Goal: Connect with others: Establish contact or relationships with other users

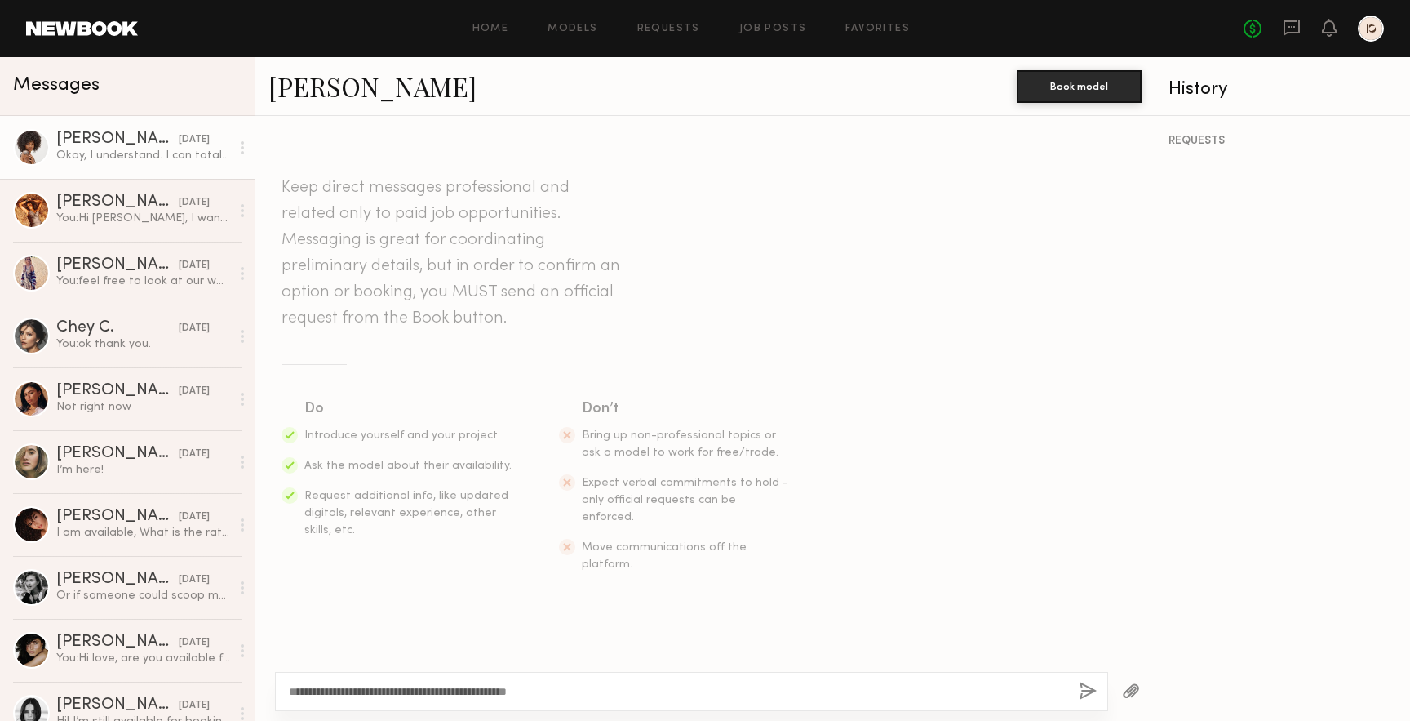
scroll to position [1447, 0]
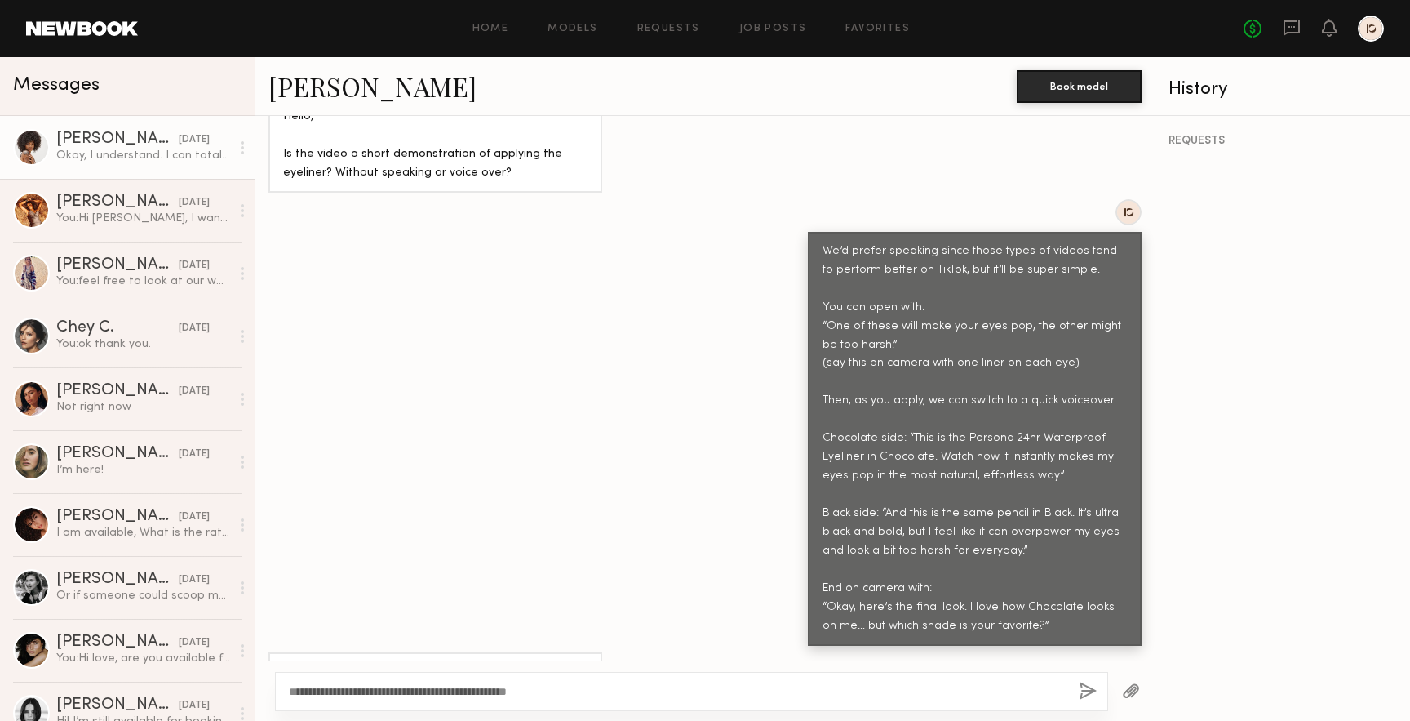
click at [337, 92] on link "[PERSON_NAME]" at bounding box center [373, 86] width 208 height 35
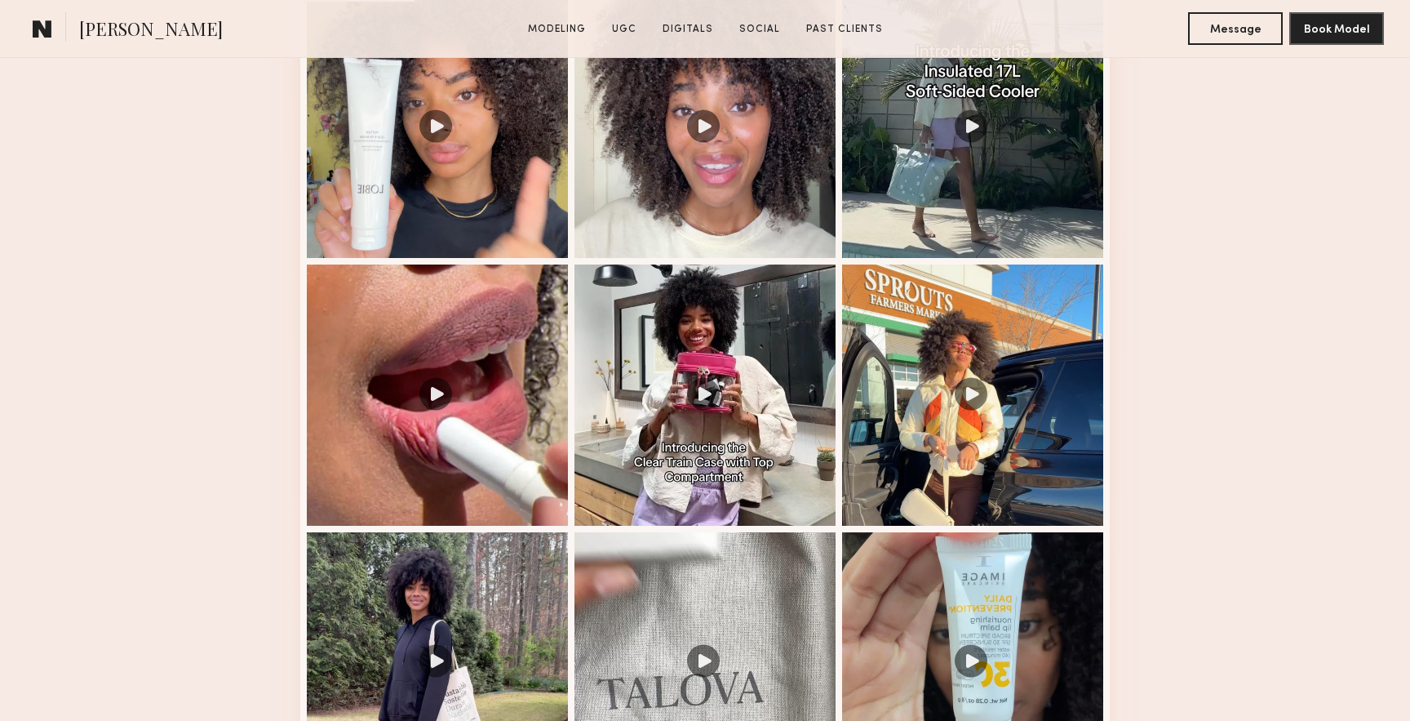
scroll to position [1786, 0]
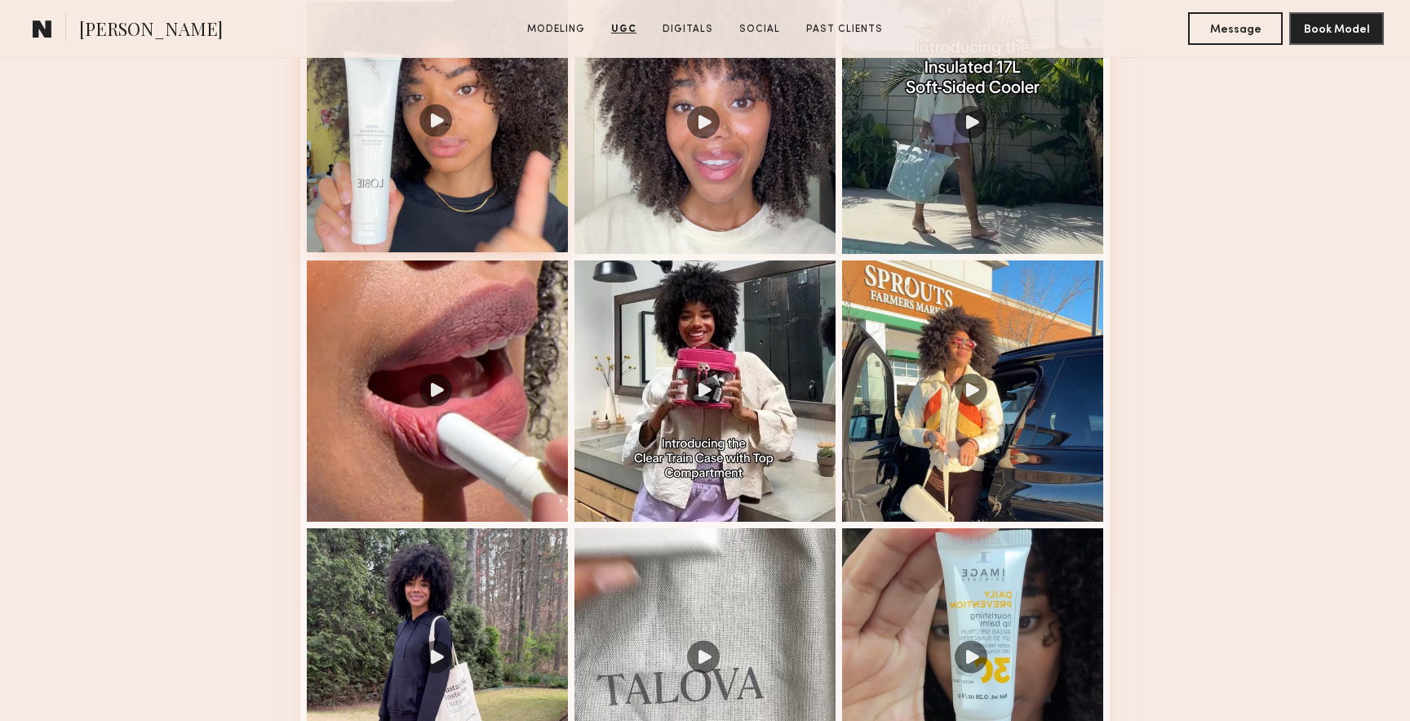
click at [473, 199] on div at bounding box center [437, 121] width 261 height 261
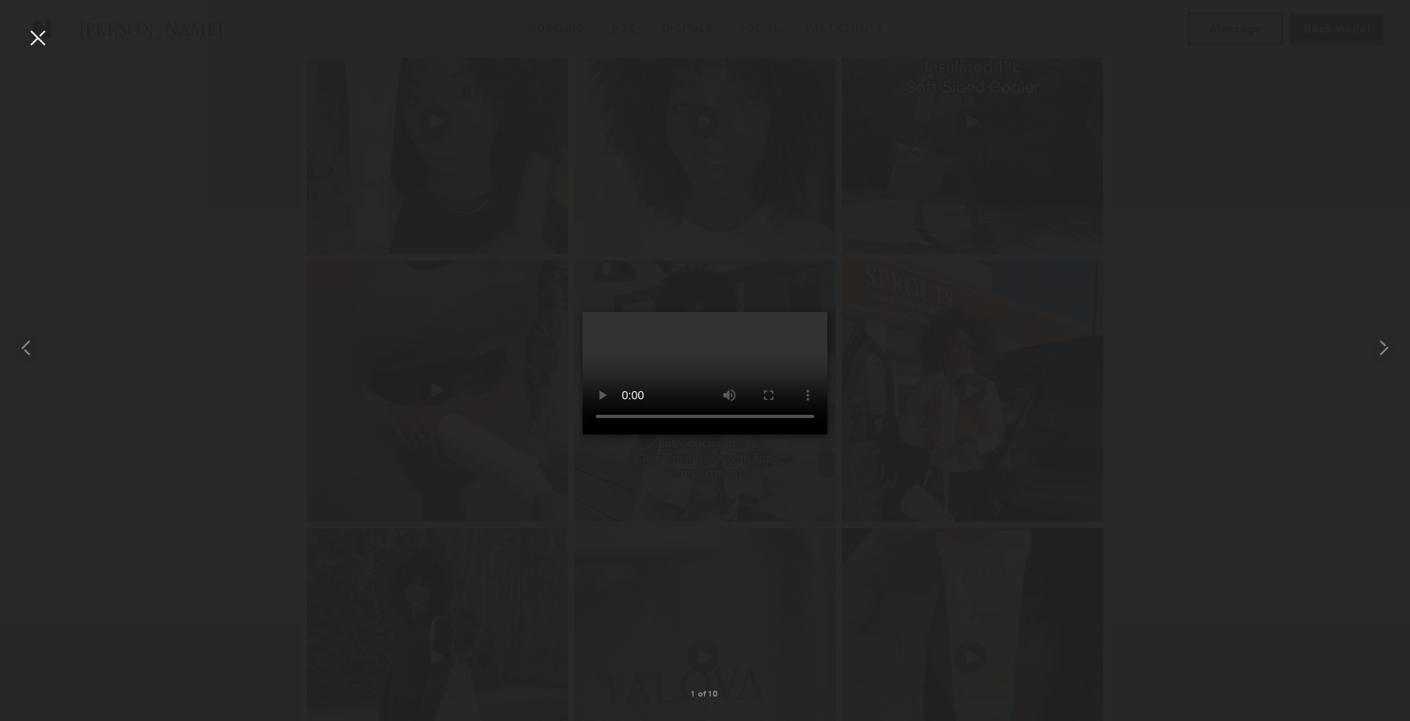
click at [34, 39] on div at bounding box center [37, 37] width 26 height 26
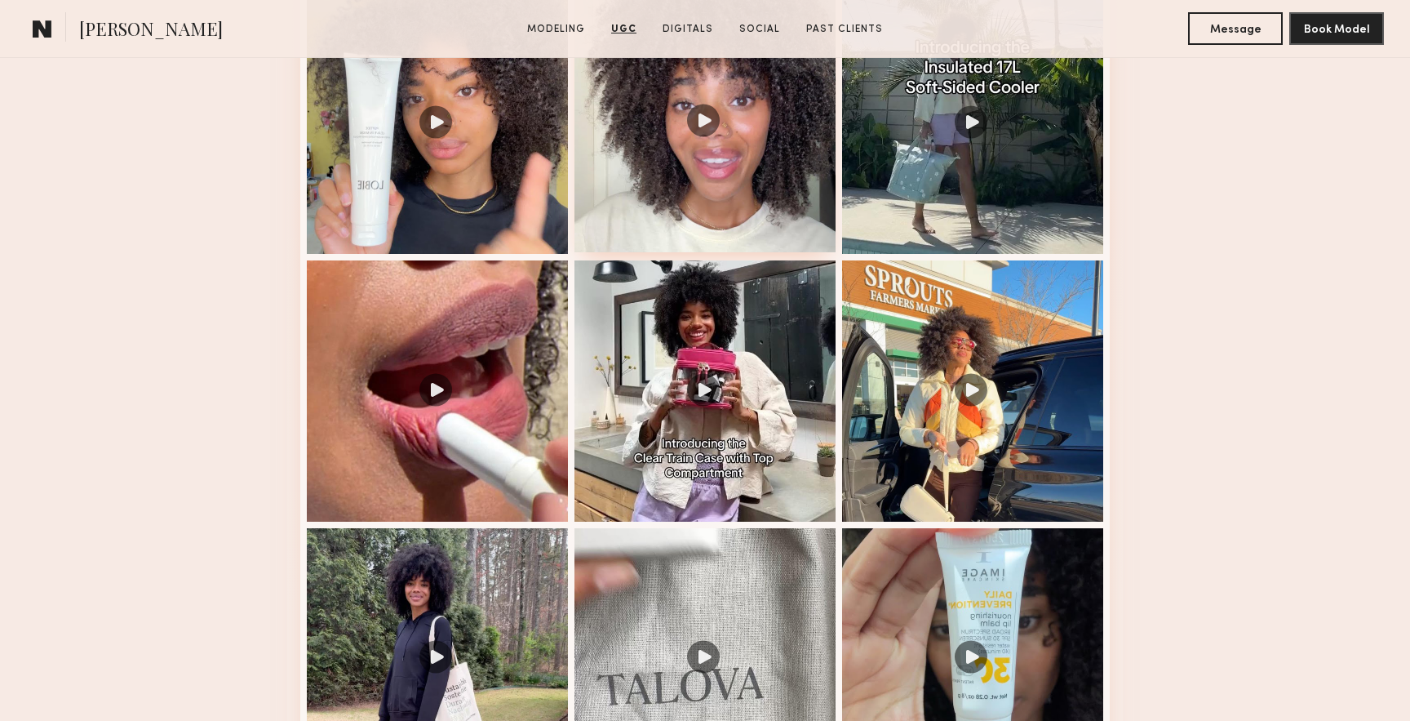
click at [639, 202] on div at bounding box center [705, 121] width 261 height 261
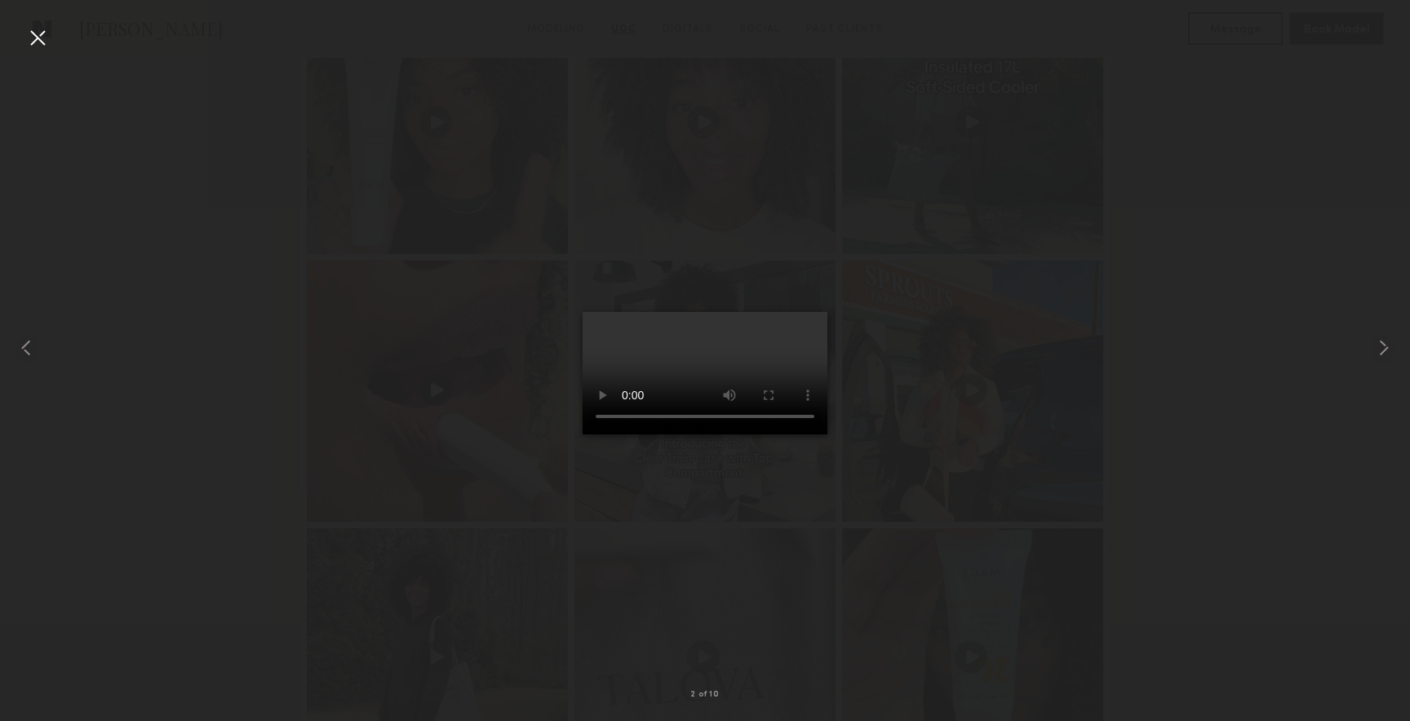
click at [34, 35] on div at bounding box center [37, 37] width 26 height 26
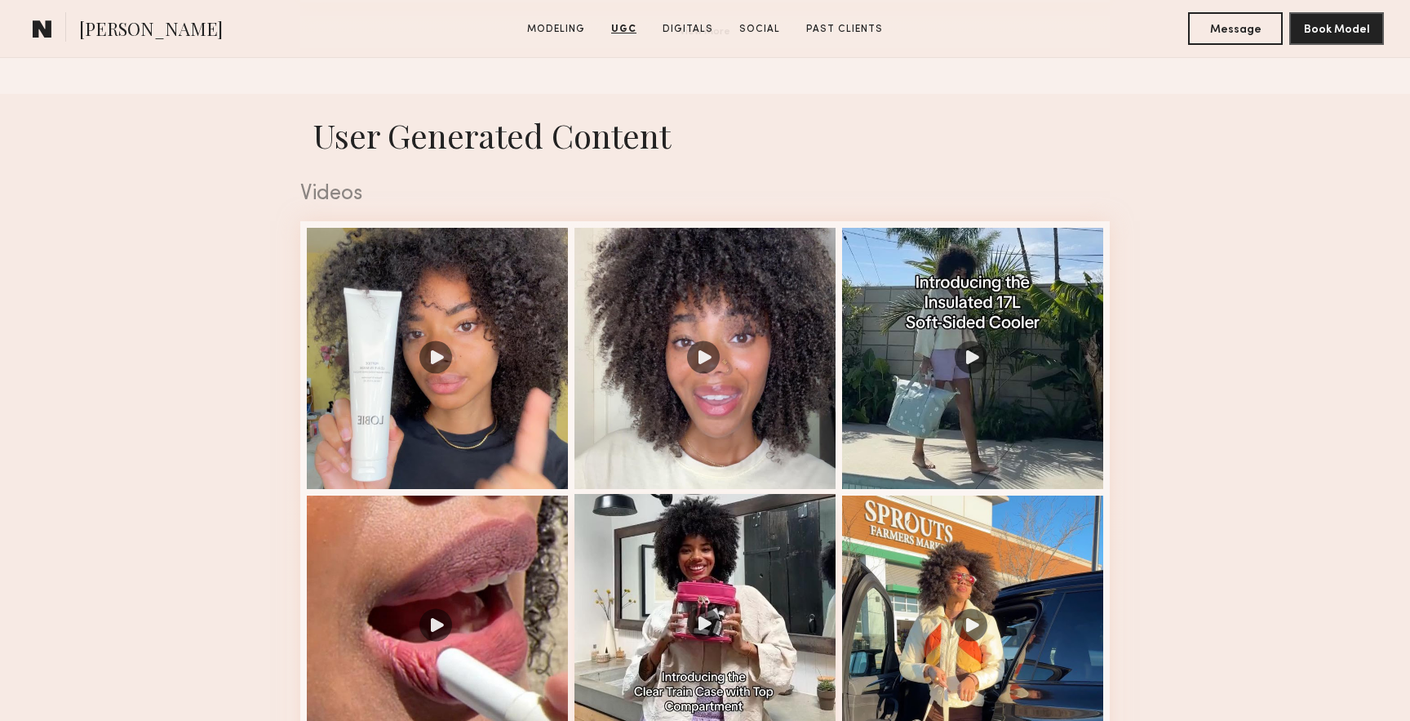
scroll to position [1550, 0]
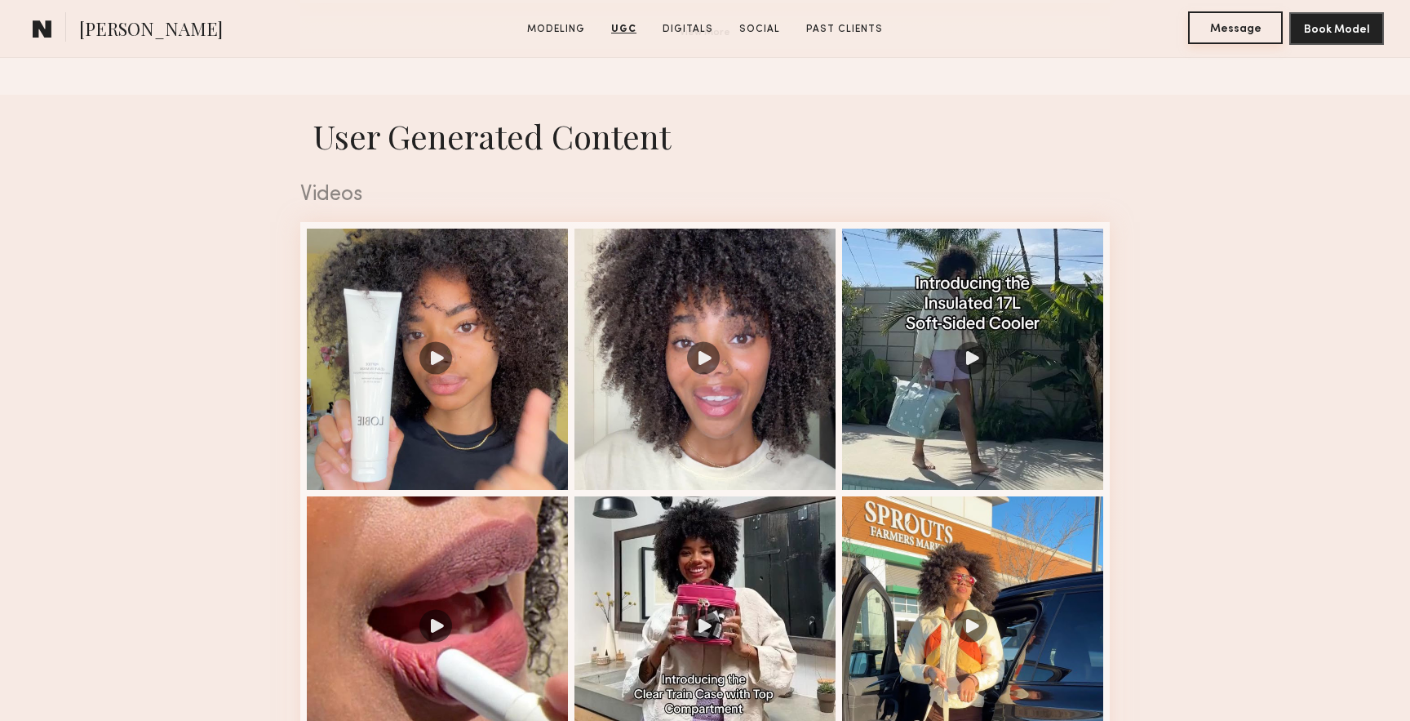
click at [1238, 28] on button "Message" at bounding box center [1235, 27] width 95 height 33
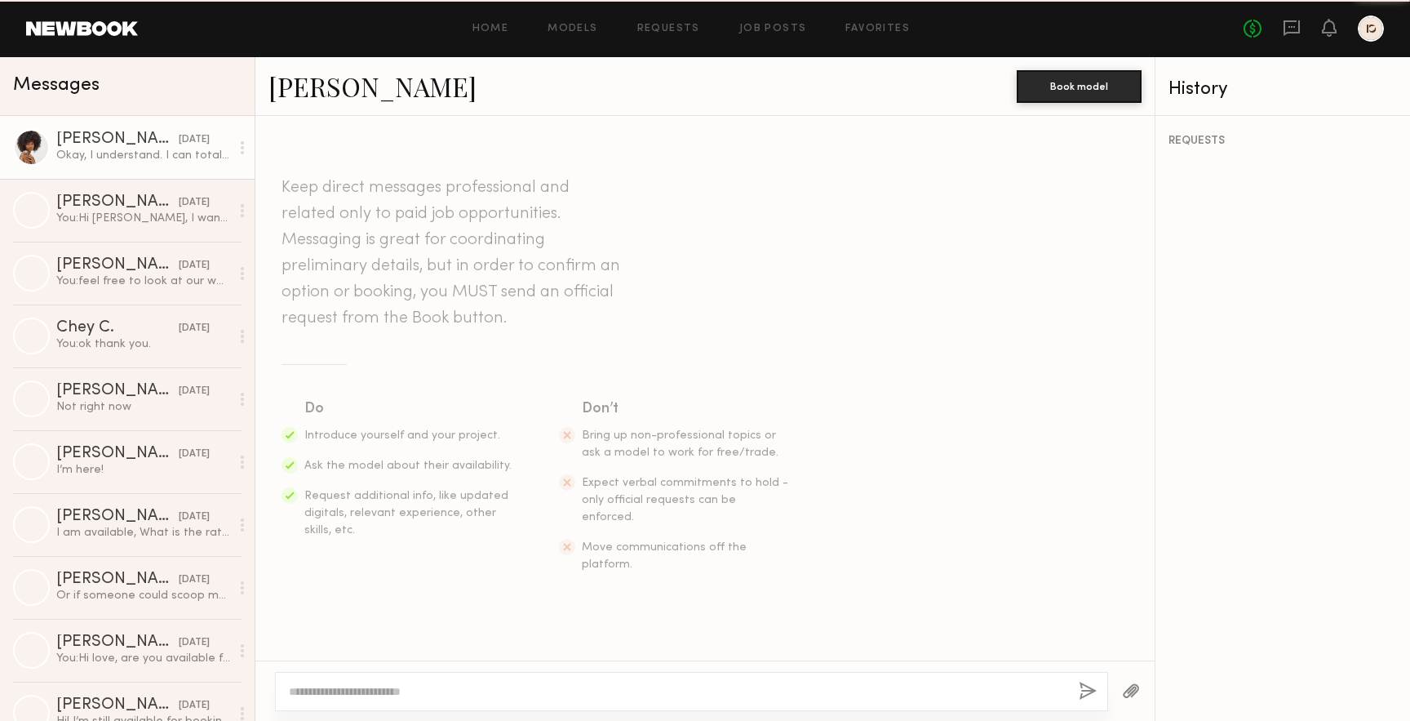
scroll to position [1447, 0]
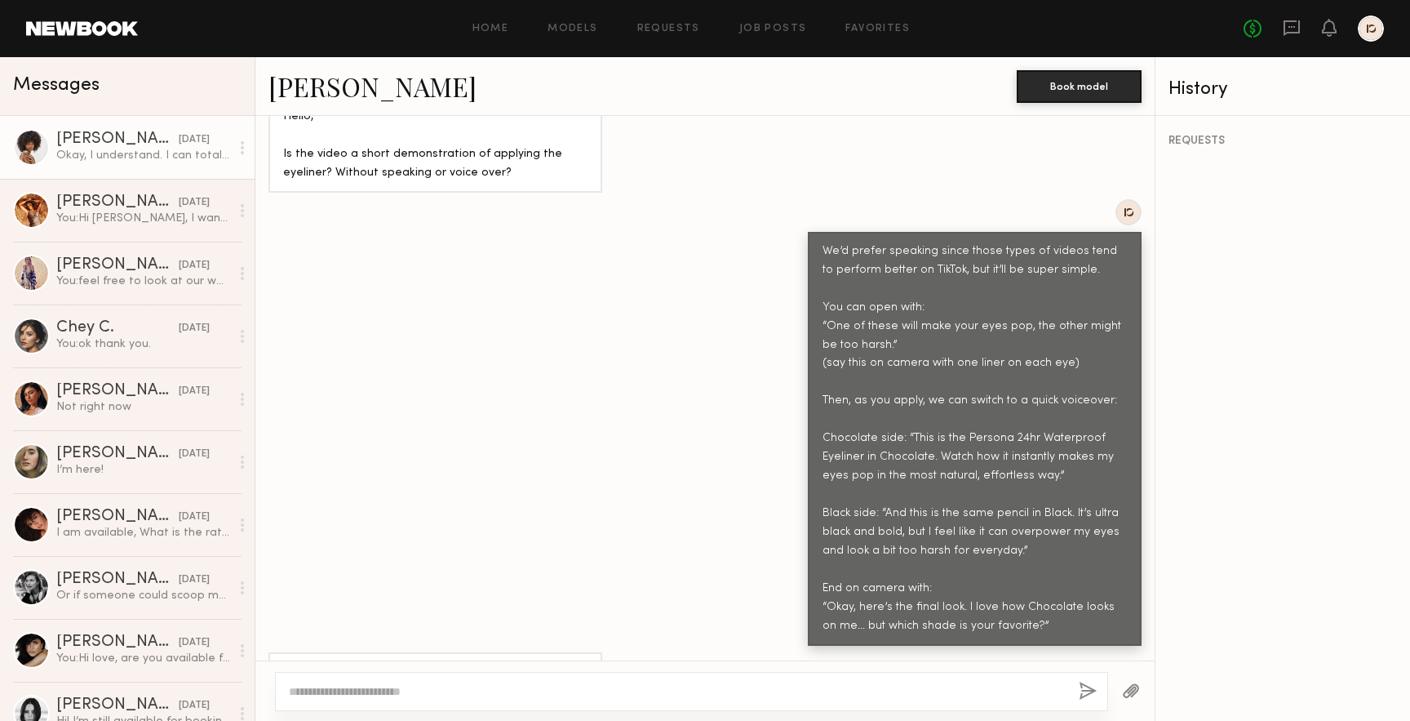
click at [578, 695] on textarea at bounding box center [677, 691] width 777 height 16
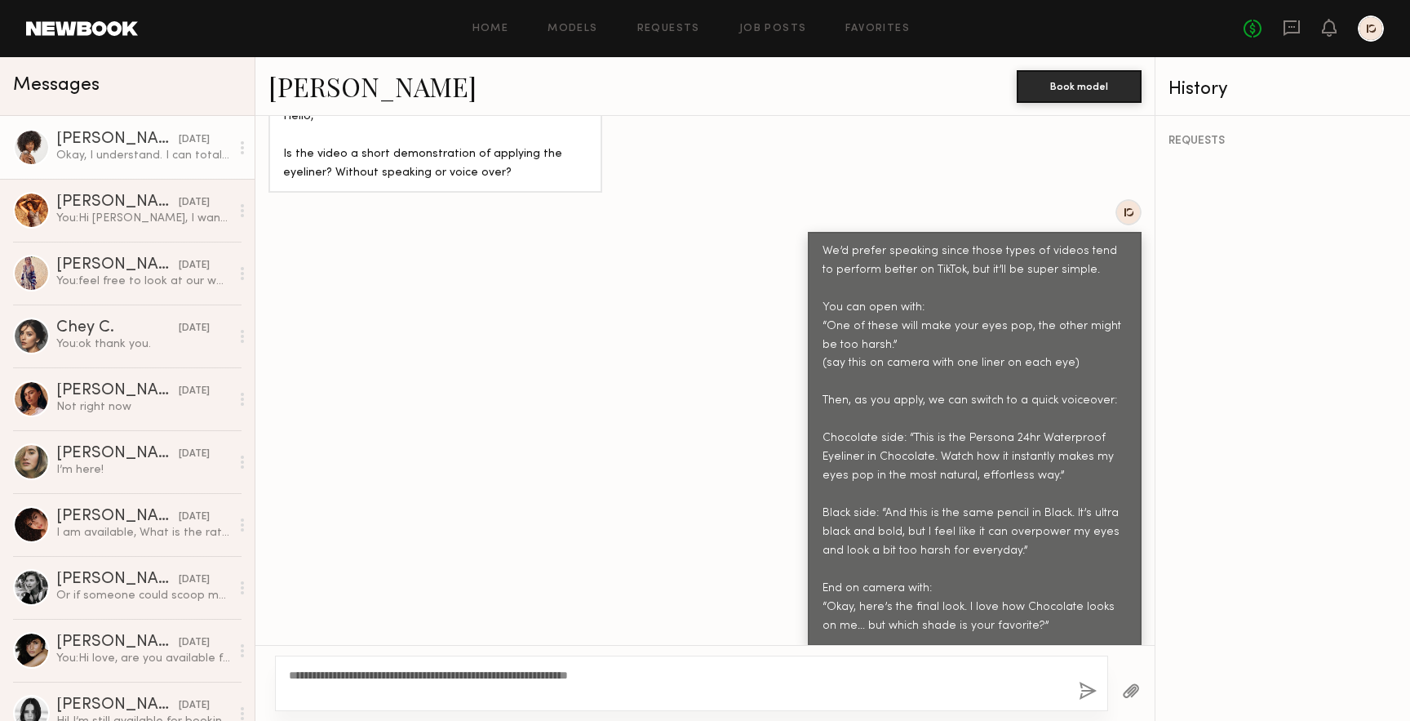
type textarea "**********"
click at [1083, 692] on button "button" at bounding box center [1088, 692] width 18 height 20
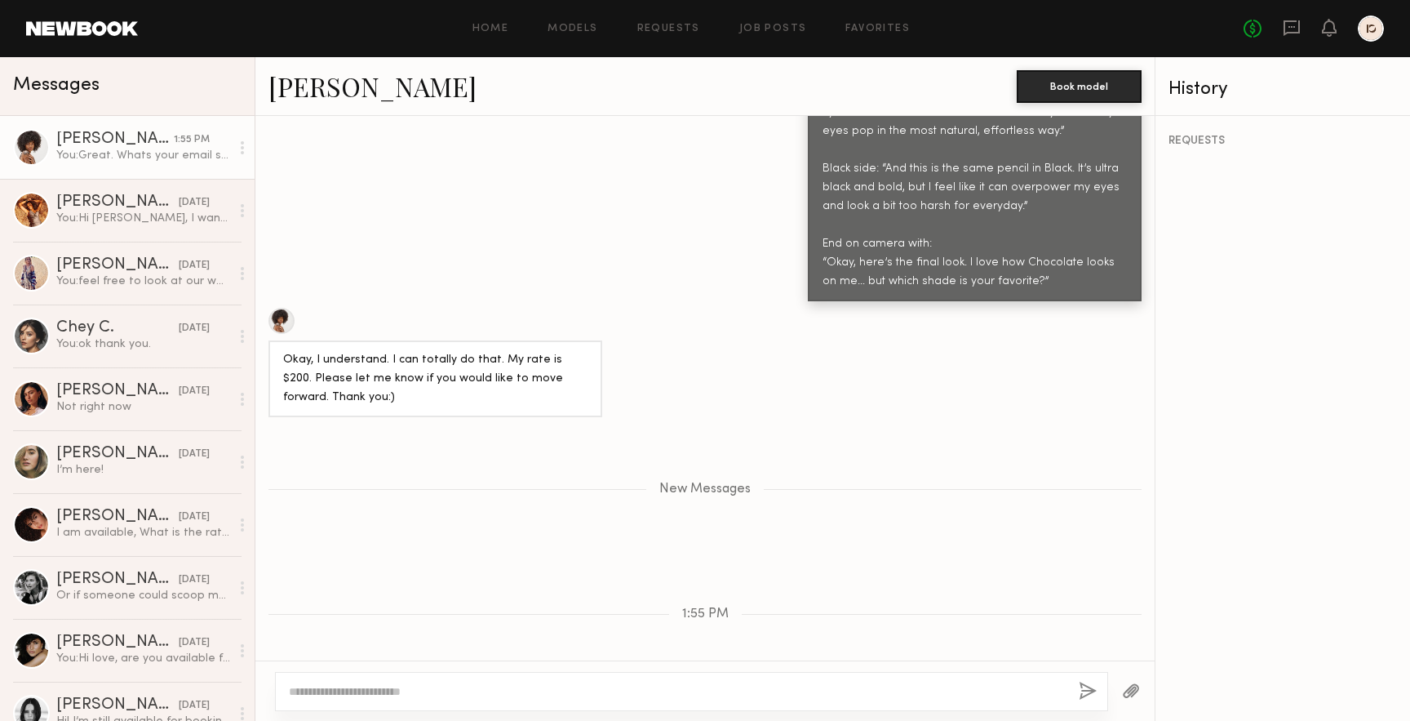
scroll to position [1894, 0]
